Goal: Entertainment & Leisure: Consume media (video, audio)

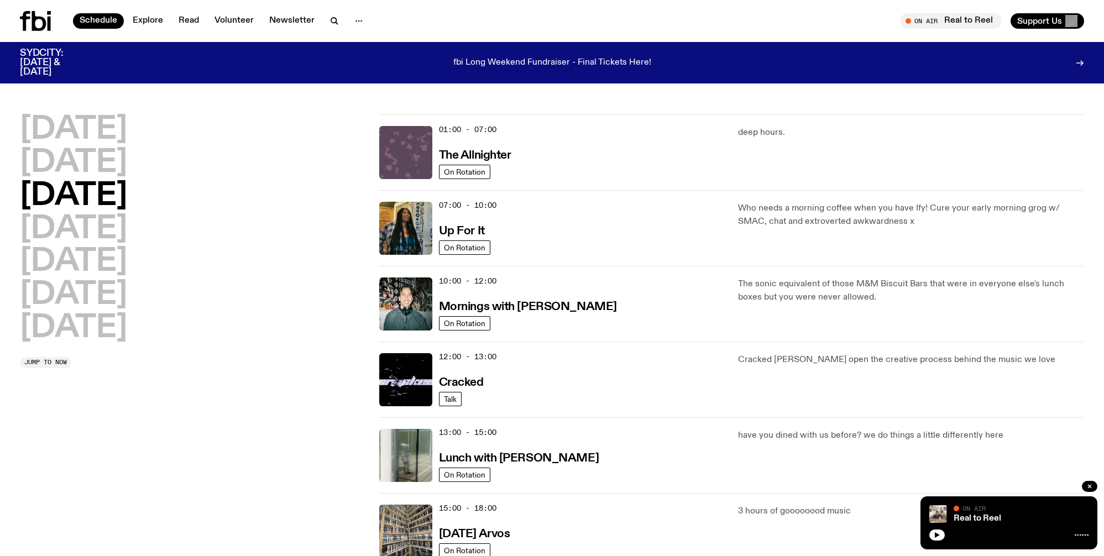
click at [408, 153] on img at bounding box center [405, 152] width 53 height 53
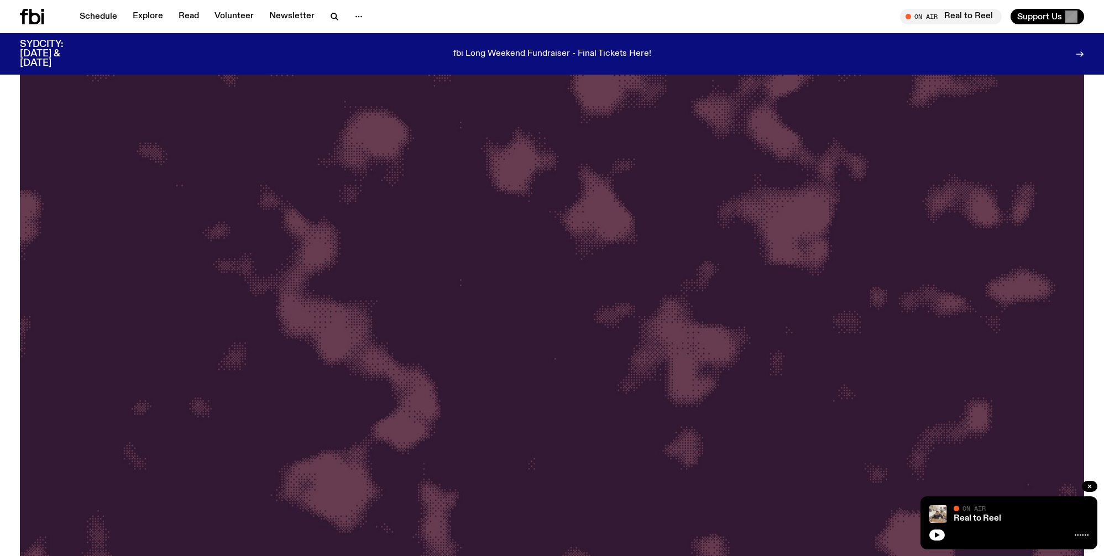
scroll to position [638, 0]
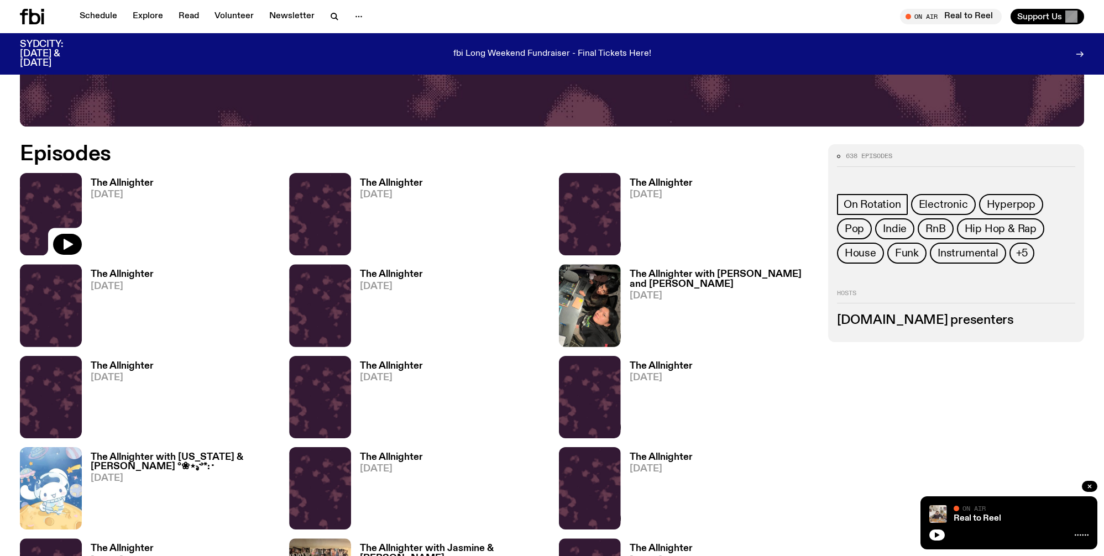
click at [34, 183] on img at bounding box center [51, 214] width 62 height 82
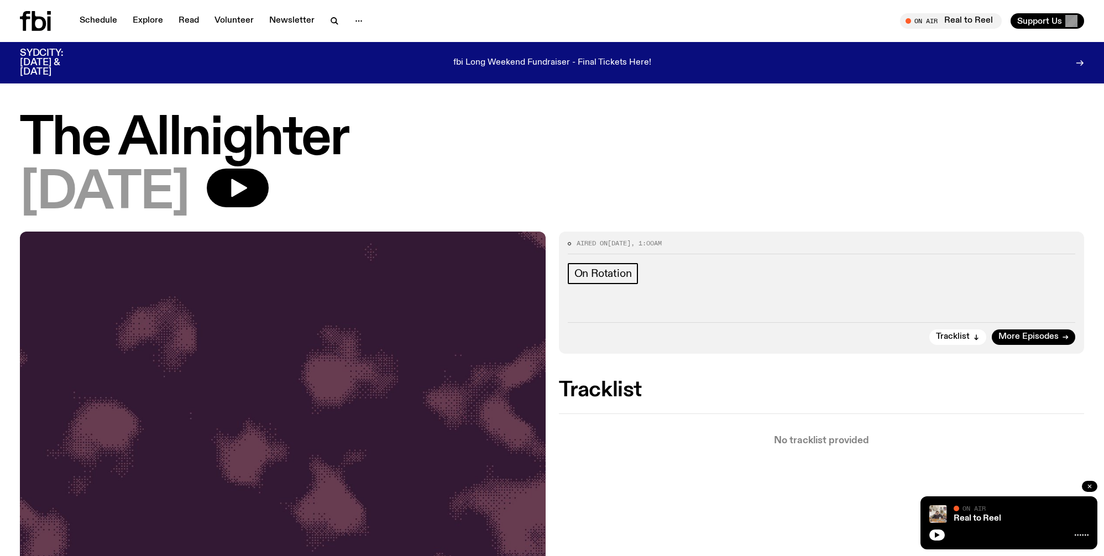
click at [1089, 487] on icon "button" at bounding box center [1089, 486] width 7 height 7
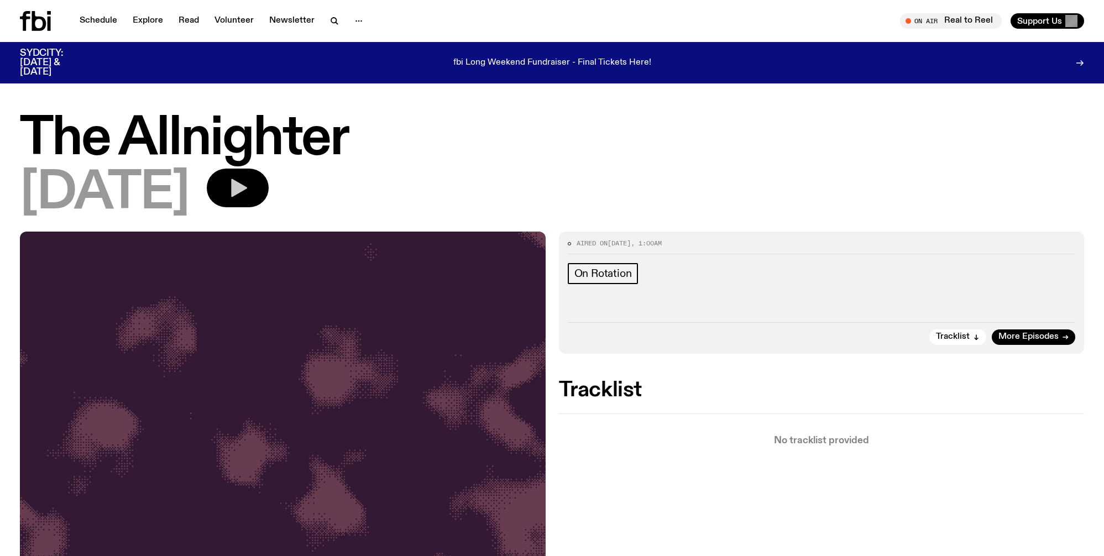
click at [269, 190] on button "button" at bounding box center [238, 188] width 62 height 39
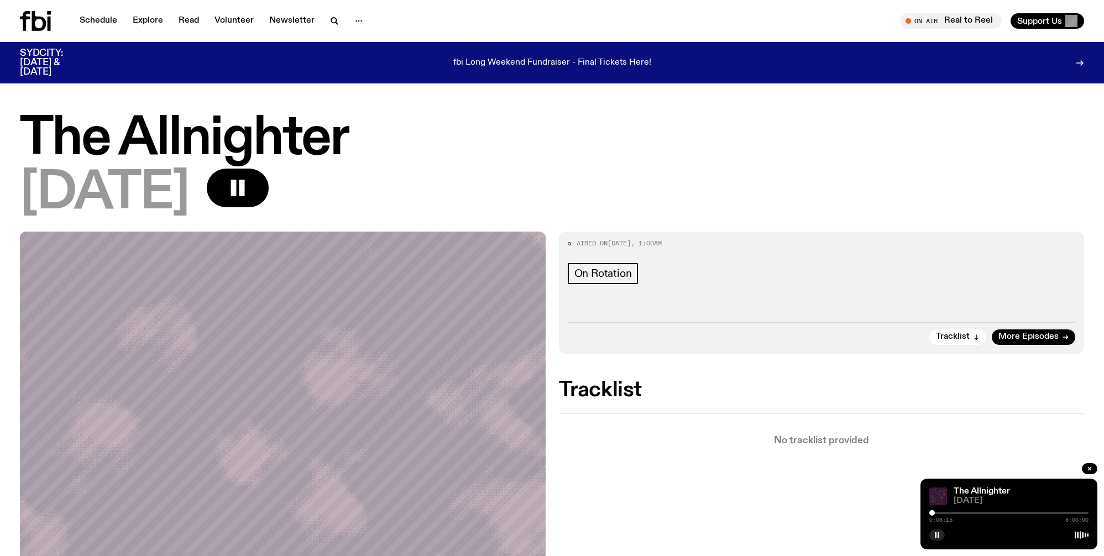
click at [932, 512] on div at bounding box center [932, 513] width 6 height 6
click at [937, 514] on div at bounding box center [937, 513] width 6 height 6
click at [939, 514] on div at bounding box center [939, 513] width 6 height 6
click at [942, 513] on div at bounding box center [942, 513] width 6 height 6
click at [943, 513] on div at bounding box center [944, 513] width 6 height 6
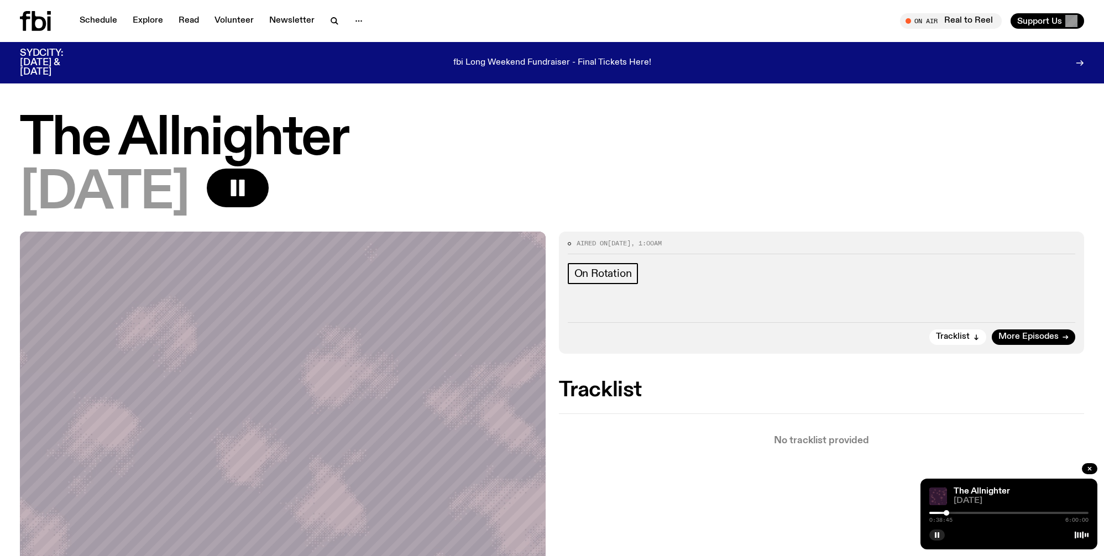
click at [946, 513] on div at bounding box center [946, 513] width 6 height 6
click at [949, 512] on div at bounding box center [949, 513] width 6 height 6
click at [952, 512] on div at bounding box center [952, 513] width 6 height 6
click at [955, 514] on div at bounding box center [955, 513] width 6 height 6
click at [959, 514] on div at bounding box center [959, 513] width 6 height 6
